Goal: Use online tool/utility: Utilize a website feature to perform a specific function

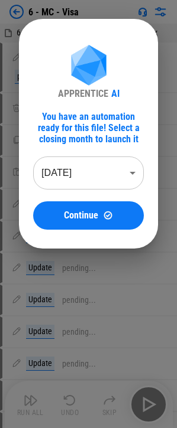
click at [82, 304] on div at bounding box center [88, 214] width 177 height 428
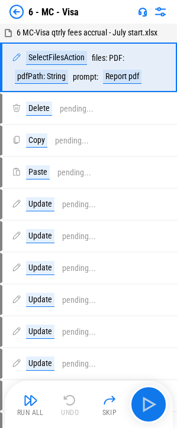
click at [15, 12] on img at bounding box center [16, 12] width 14 height 14
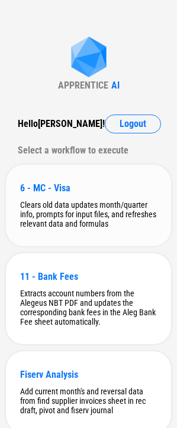
click at [71, 186] on div "6 - MC - Visa" at bounding box center [88, 188] width 136 height 11
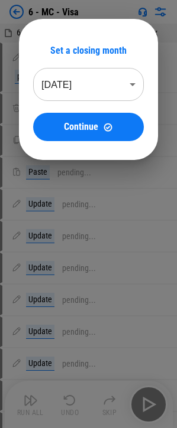
click at [95, 75] on body "6 - MC - Visa 6 MC-Visa qtrly fees accrual - July start.xlsx SelectFilesAction …" at bounding box center [88, 214] width 177 height 428
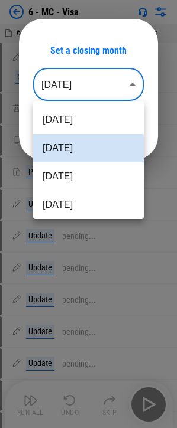
click at [68, 179] on li "Jul 2025" at bounding box center [88, 176] width 110 height 28
type input "********"
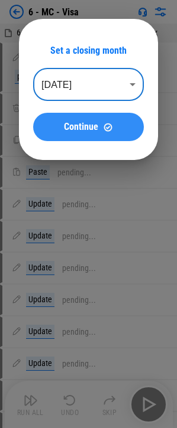
click at [95, 139] on button "Continue" at bounding box center [88, 127] width 110 height 28
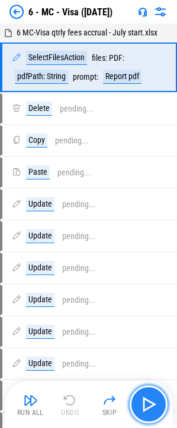
click at [148, 407] on img "button" at bounding box center [148, 404] width 19 height 19
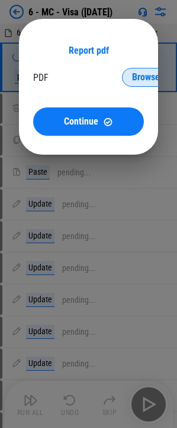
click at [137, 84] on button "Browse" at bounding box center [145, 77] width 47 height 19
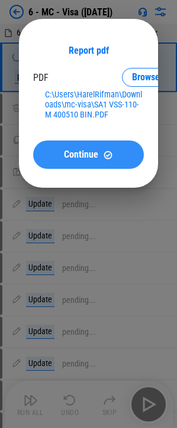
click at [82, 165] on button "Continue" at bounding box center [88, 155] width 110 height 28
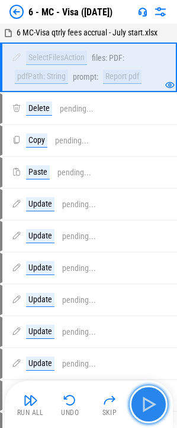
click at [147, 402] on img "button" at bounding box center [148, 404] width 19 height 19
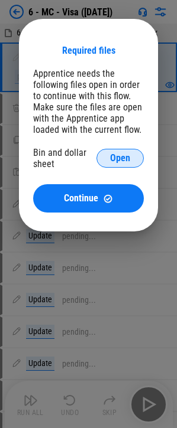
click at [123, 163] on span "Open" at bounding box center [120, 158] width 20 height 9
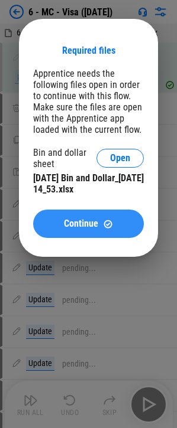
click at [111, 223] on img at bounding box center [108, 224] width 10 height 10
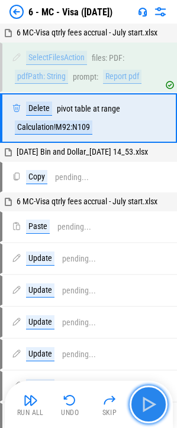
click at [140, 398] on img "button" at bounding box center [148, 404] width 19 height 19
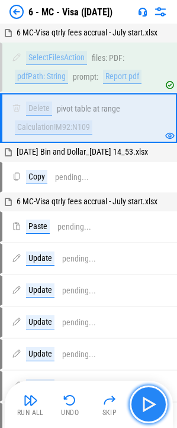
click at [148, 396] on button "button" at bounding box center [148, 405] width 38 height 38
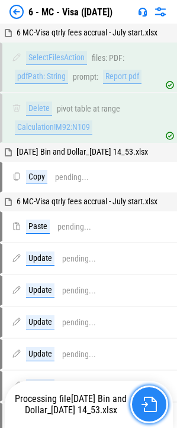
click at [148, 404] on img "button" at bounding box center [148, 404] width 15 height 15
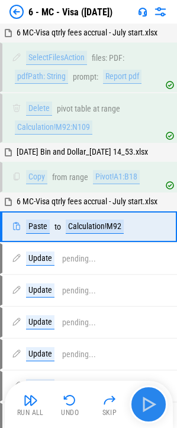
click at [145, 403] on img "button" at bounding box center [148, 404] width 19 height 19
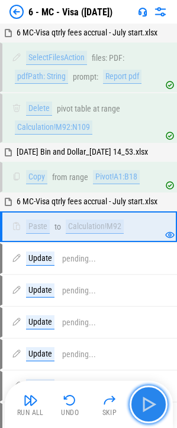
click at [145, 403] on img "button" at bounding box center [148, 404] width 19 height 19
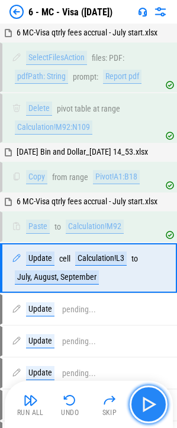
click at [145, 403] on img "button" at bounding box center [148, 404] width 19 height 19
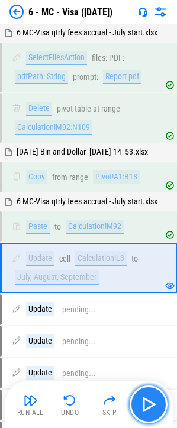
click at [145, 403] on img "button" at bounding box center [148, 404] width 19 height 19
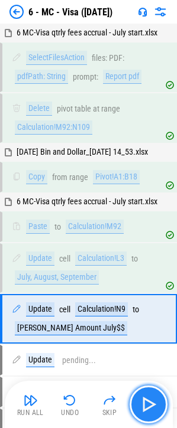
click at [143, 404] on img "button" at bounding box center [148, 404] width 19 height 19
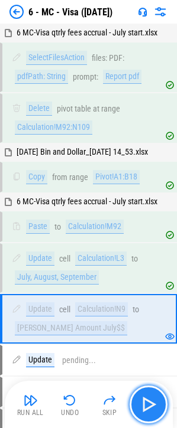
click at [143, 404] on img "button" at bounding box center [148, 404] width 19 height 19
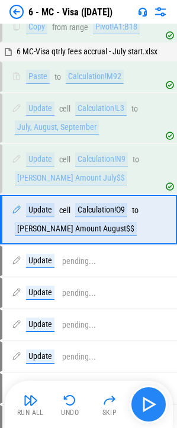
scroll to position [156, 0]
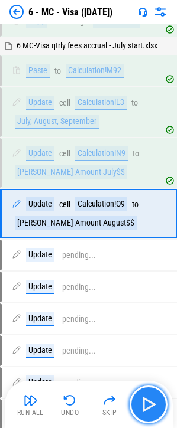
click at [143, 404] on img "button" at bounding box center [148, 404] width 19 height 19
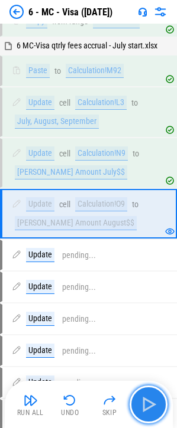
click at [143, 404] on img "button" at bounding box center [148, 404] width 19 height 19
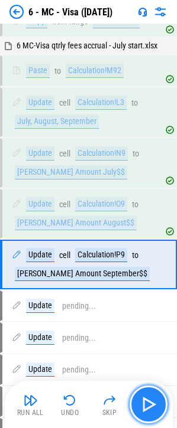
click at [143, 404] on img "button" at bounding box center [148, 404] width 19 height 19
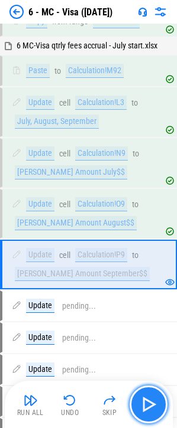
click at [143, 404] on img "button" at bounding box center [148, 404] width 19 height 19
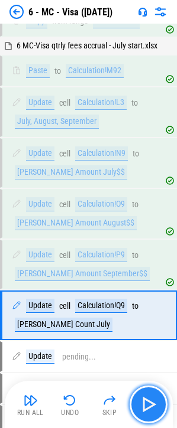
click at [143, 404] on img "button" at bounding box center [148, 404] width 19 height 19
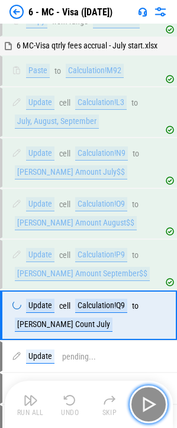
click at [143, 404] on img "button" at bounding box center [148, 404] width 19 height 19
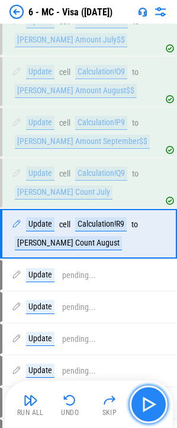
click at [143, 404] on img "button" at bounding box center [148, 404] width 19 height 19
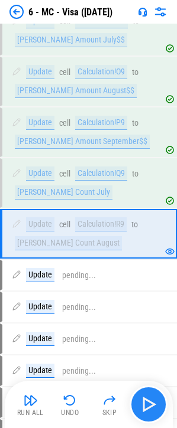
scroll to position [297, 0]
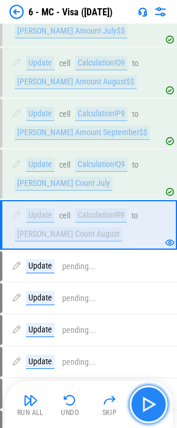
click at [143, 404] on img "button" at bounding box center [148, 404] width 19 height 19
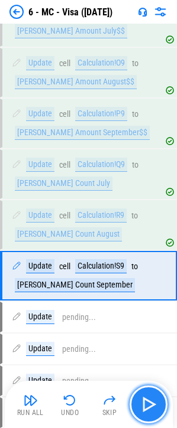
click at [143, 404] on img "button" at bounding box center [148, 404] width 19 height 19
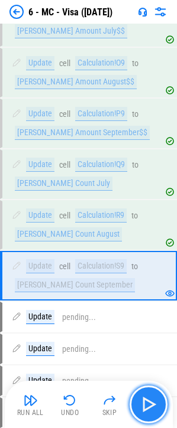
click at [143, 404] on img "button" at bounding box center [148, 404] width 19 height 19
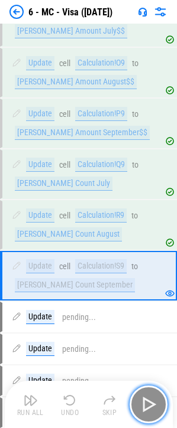
click at [143, 404] on img "button" at bounding box center [148, 404] width 19 height 19
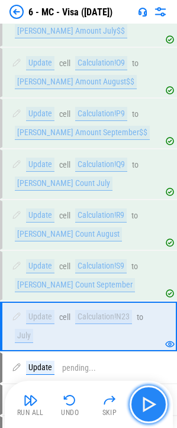
click at [143, 404] on img "button" at bounding box center [148, 404] width 19 height 19
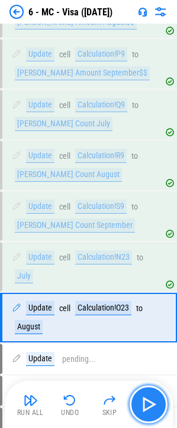
click at [143, 404] on img "button" at bounding box center [148, 404] width 19 height 19
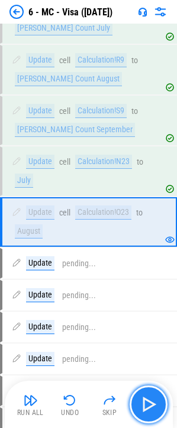
click at [143, 404] on img "button" at bounding box center [148, 404] width 19 height 19
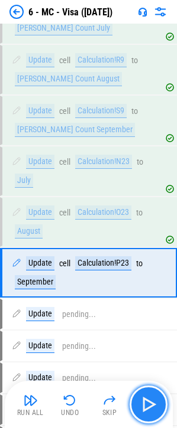
click at [143, 404] on img "button" at bounding box center [148, 404] width 19 height 19
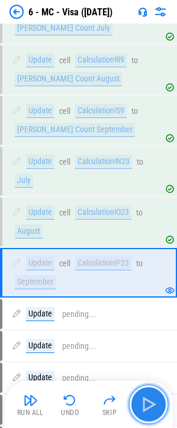
click at [143, 404] on img "button" at bounding box center [148, 404] width 19 height 19
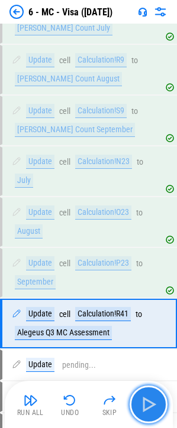
click at [143, 404] on img "button" at bounding box center [148, 404] width 19 height 19
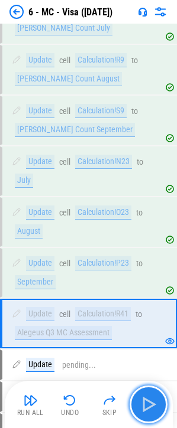
click at [143, 404] on img "button" at bounding box center [148, 404] width 19 height 19
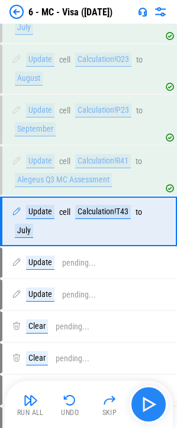
scroll to position [613, 0]
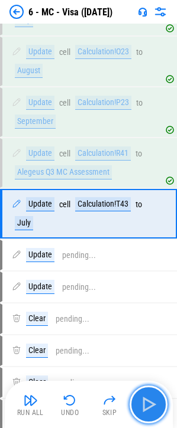
click at [143, 404] on img "button" at bounding box center [148, 404] width 19 height 19
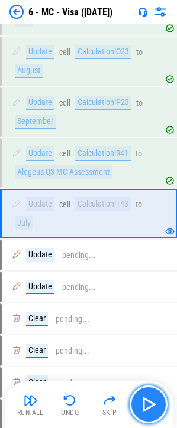
click at [148, 401] on img "button" at bounding box center [148, 404] width 19 height 19
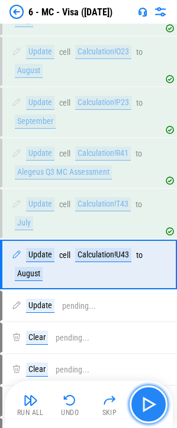
click at [148, 401] on img "button" at bounding box center [148, 404] width 19 height 19
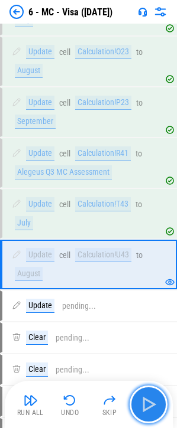
click at [148, 401] on img "button" at bounding box center [148, 404] width 19 height 19
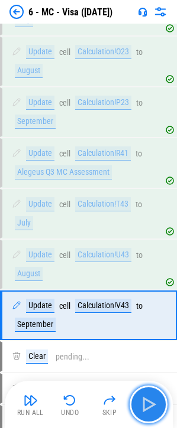
click at [148, 401] on img "button" at bounding box center [148, 404] width 19 height 19
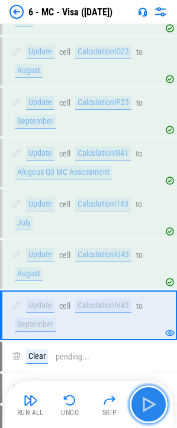
click at [148, 401] on img "button" at bounding box center [148, 404] width 19 height 19
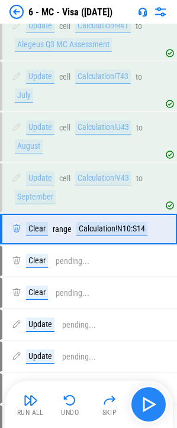
scroll to position [756, 0]
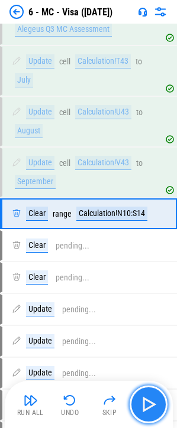
click at [148, 401] on img "button" at bounding box center [148, 404] width 19 height 19
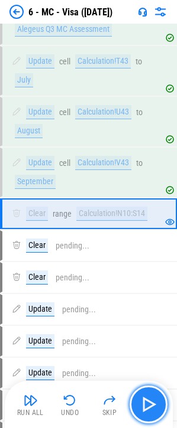
click at [148, 401] on img "button" at bounding box center [148, 404] width 19 height 19
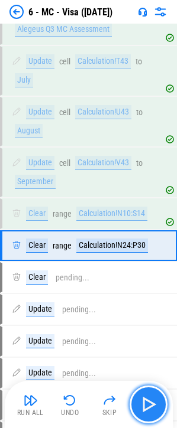
click at [148, 401] on img "button" at bounding box center [148, 404] width 19 height 19
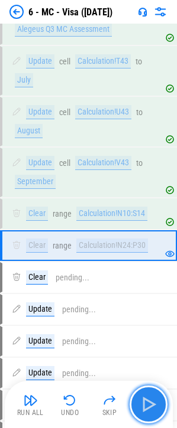
click at [148, 401] on img "button" at bounding box center [148, 404] width 19 height 19
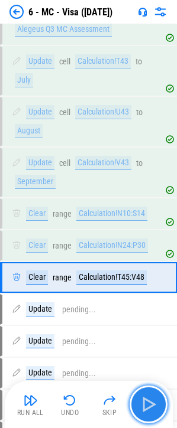
click at [148, 401] on img "button" at bounding box center [148, 404] width 19 height 19
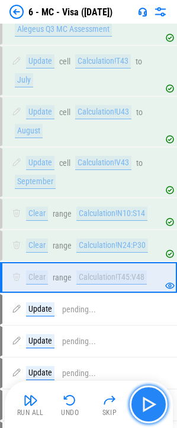
click at [148, 401] on img "button" at bounding box center [148, 404] width 19 height 19
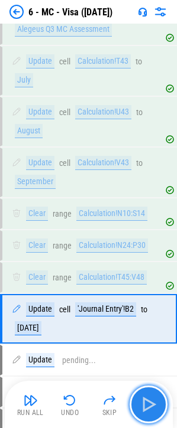
click at [148, 401] on img "button" at bounding box center [148, 404] width 19 height 19
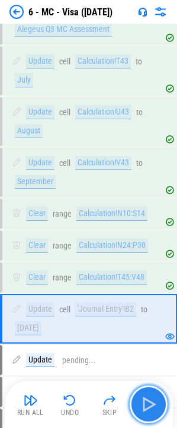
click at [148, 401] on img "button" at bounding box center [148, 404] width 19 height 19
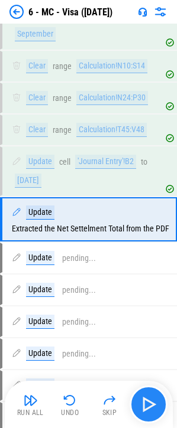
scroll to position [909, 0]
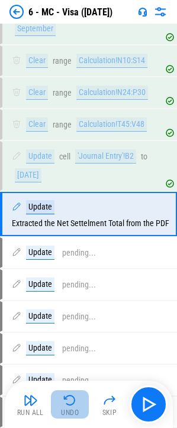
click at [75, 404] on img "button" at bounding box center [70, 401] width 14 height 14
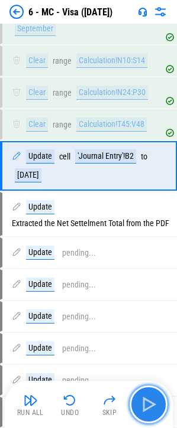
click at [147, 408] on img "button" at bounding box center [148, 404] width 19 height 19
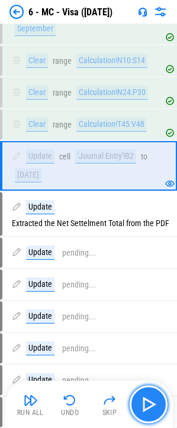
click at [144, 401] on img "button" at bounding box center [148, 404] width 19 height 19
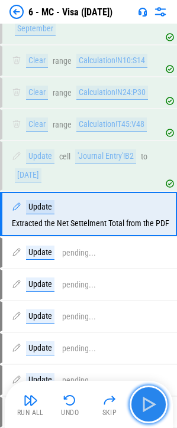
click at [144, 399] on img "button" at bounding box center [148, 404] width 19 height 19
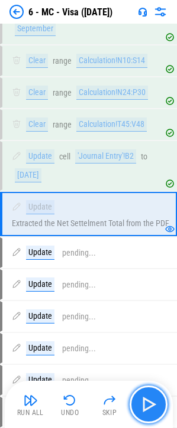
click at [148, 403] on img "button" at bounding box center [148, 404] width 19 height 19
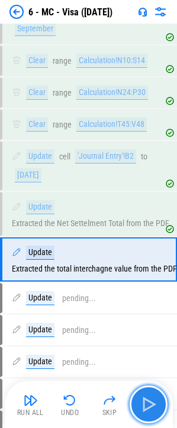
click at [148, 403] on img "button" at bounding box center [148, 404] width 19 height 19
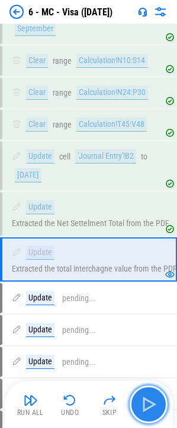
click at [148, 403] on img "button" at bounding box center [148, 404] width 19 height 19
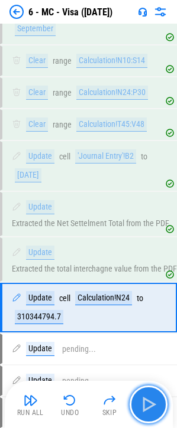
click at [148, 403] on img "button" at bounding box center [148, 404] width 19 height 19
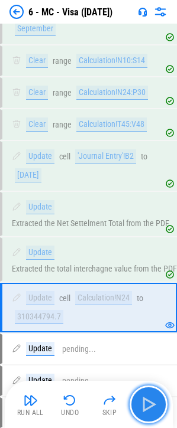
click at [148, 403] on img "button" at bounding box center [148, 404] width 19 height 19
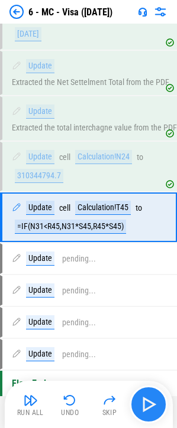
scroll to position [1054, 0]
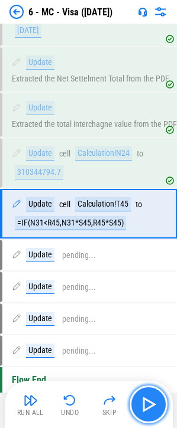
click at [148, 403] on img "button" at bounding box center [148, 404] width 19 height 19
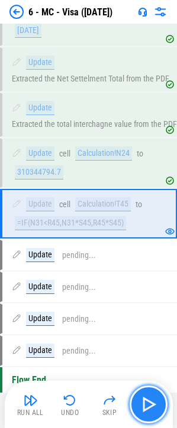
click at [148, 403] on img "button" at bounding box center [148, 404] width 19 height 19
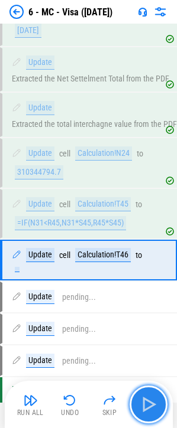
click at [148, 403] on img "button" at bounding box center [148, 404] width 19 height 19
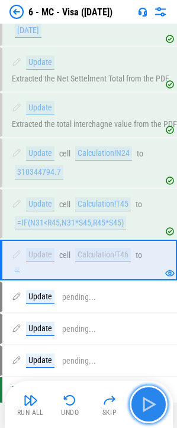
click at [148, 403] on img "button" at bounding box center [148, 404] width 19 height 19
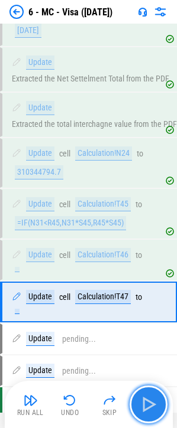
click at [148, 403] on img "button" at bounding box center [148, 404] width 19 height 19
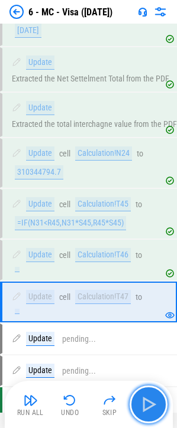
click at [148, 403] on img "button" at bounding box center [148, 404] width 19 height 19
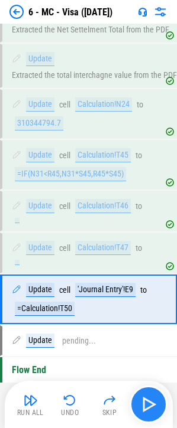
scroll to position [1117, 0]
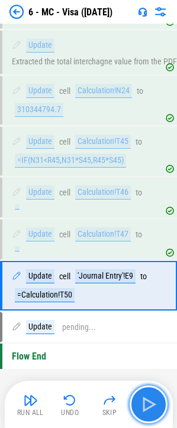
click at [148, 403] on img "button" at bounding box center [148, 404] width 19 height 19
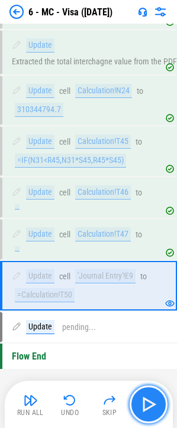
click at [148, 403] on img "button" at bounding box center [148, 404] width 19 height 19
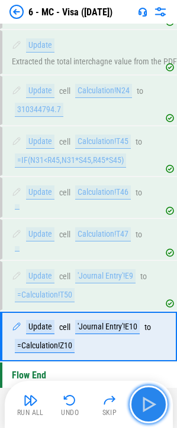
click at [148, 403] on img "button" at bounding box center [148, 404] width 19 height 19
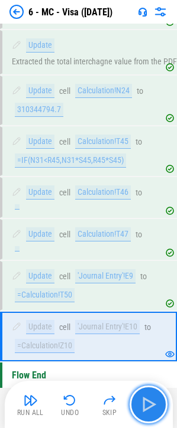
click at [148, 403] on img "button" at bounding box center [148, 404] width 19 height 19
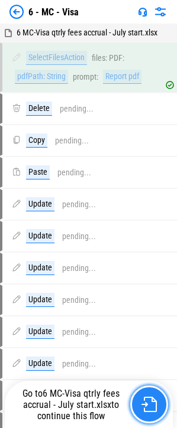
click at [145, 397] on img "button" at bounding box center [148, 404] width 15 height 15
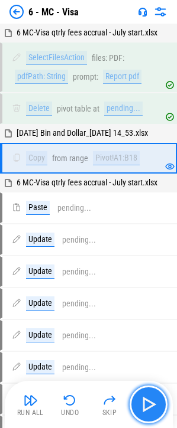
click at [145, 400] on img "button" at bounding box center [148, 404] width 19 height 19
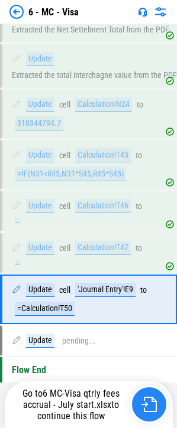
scroll to position [1098, 0]
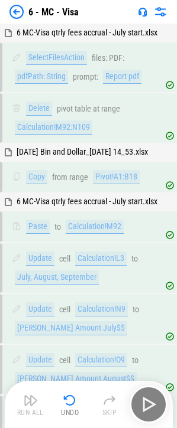
click at [15, 14] on img at bounding box center [16, 12] width 14 height 14
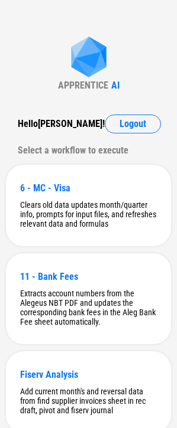
click at [41, 199] on div "6 - MC - Visa Clears old data updates month/quarter info, prompts for input fil…" at bounding box center [88, 206] width 165 height 82
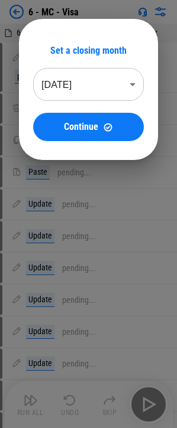
drag, startPoint x: 79, startPoint y: 66, endPoint x: 82, endPoint y: 60, distance: 7.4
click at [80, 62] on div "Set a closing month Aug 2025 ******** ​ Continue" at bounding box center [88, 93] width 110 height 96
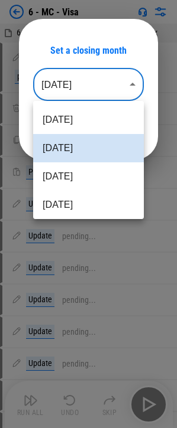
click at [82, 82] on body "6 - MC - Visa 6 MC-Visa qtrly fees accrual - July start.xlsx SelectFilesAction …" at bounding box center [88, 214] width 177 height 428
click at [76, 167] on li "Jul 2025" at bounding box center [88, 176] width 110 height 28
type input "********"
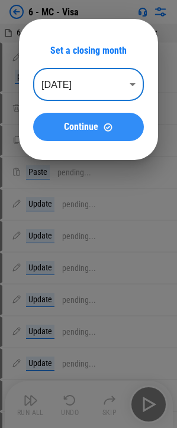
click at [116, 121] on button "Continue" at bounding box center [88, 127] width 110 height 28
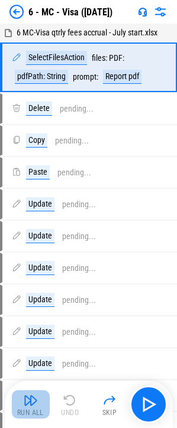
click at [38, 402] on button "Run All" at bounding box center [31, 405] width 38 height 28
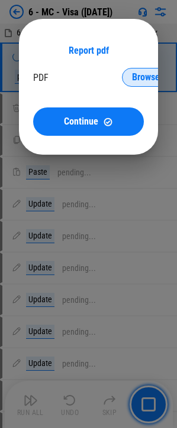
click at [125, 78] on button "Browse" at bounding box center [145, 77] width 47 height 19
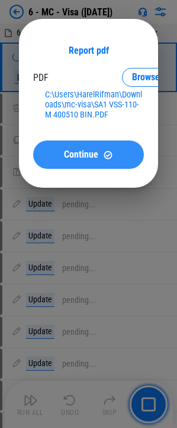
click at [95, 163] on button "Continue" at bounding box center [88, 155] width 110 height 28
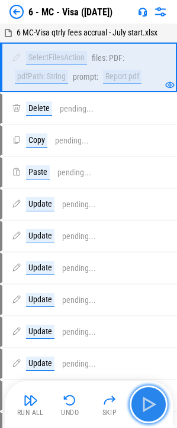
click at [150, 410] on img "button" at bounding box center [148, 404] width 19 height 19
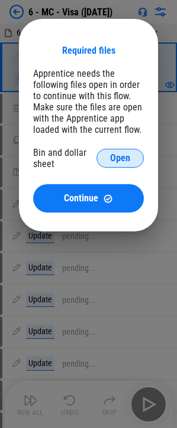
click at [116, 163] on span "Open" at bounding box center [120, 158] width 20 height 9
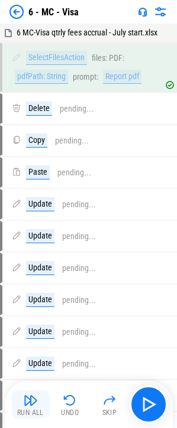
click at [42, 404] on button "Run All" at bounding box center [31, 405] width 38 height 28
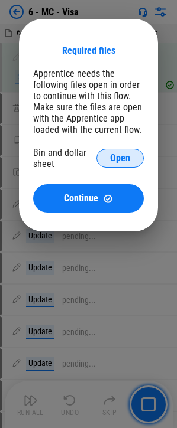
click at [110, 154] on span "Open" at bounding box center [120, 158] width 20 height 9
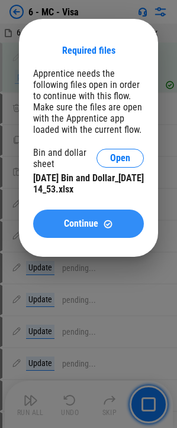
click at [92, 225] on span "Continue" at bounding box center [81, 223] width 34 height 9
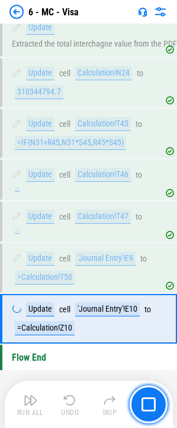
scroll to position [1117, 0]
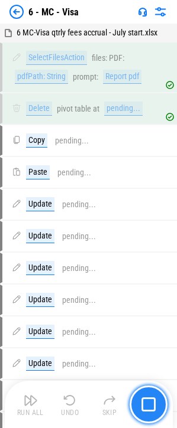
click at [148, 398] on img "button" at bounding box center [148, 405] width 14 height 14
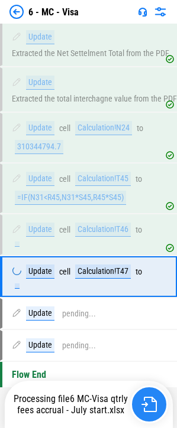
scroll to position [1079, 0]
